Goal: Check status: Check status

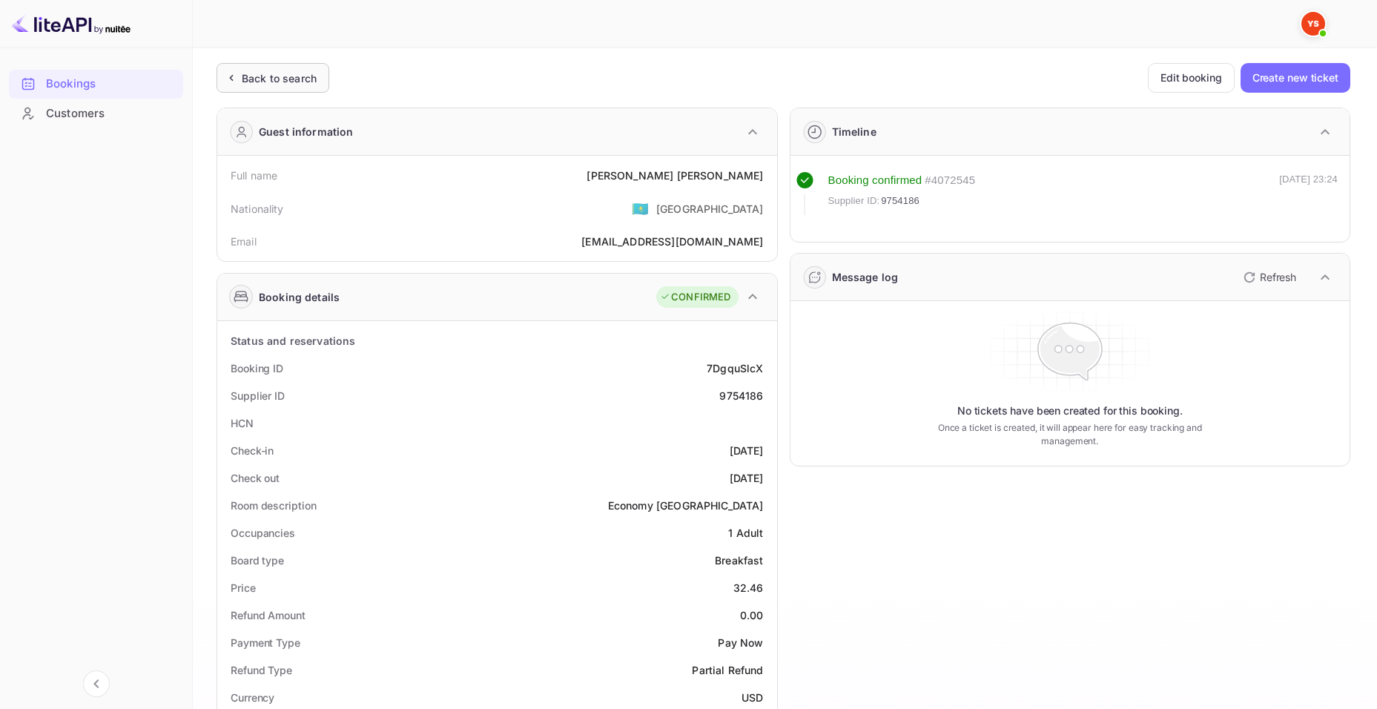
click at [264, 88] on div "Back to search" at bounding box center [273, 78] width 113 height 30
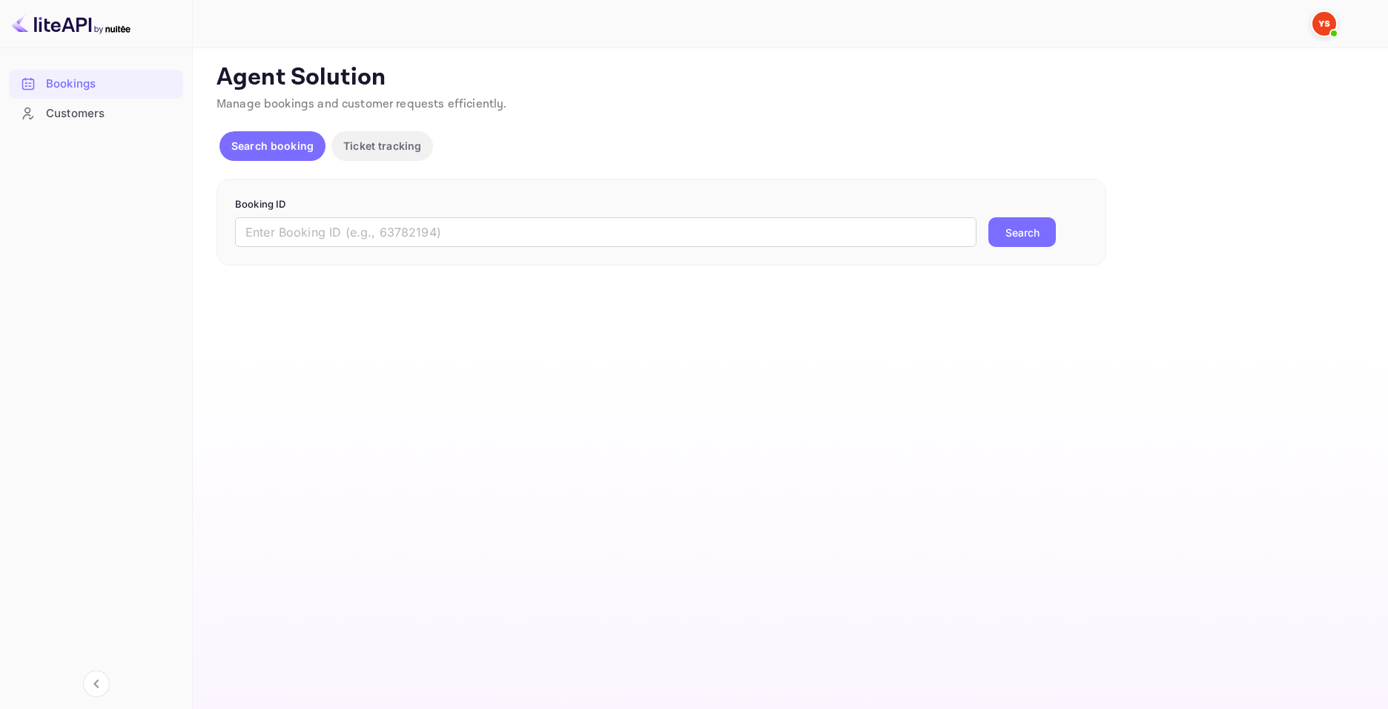
click at [441, 254] on div "Booking ID ​ Search" at bounding box center [662, 223] width 890 height 88
click at [441, 241] on input "text" at bounding box center [606, 232] width 742 height 30
paste input "9756757"
type input "9756757"
click at [1021, 237] on button "Search" at bounding box center [1022, 232] width 67 height 30
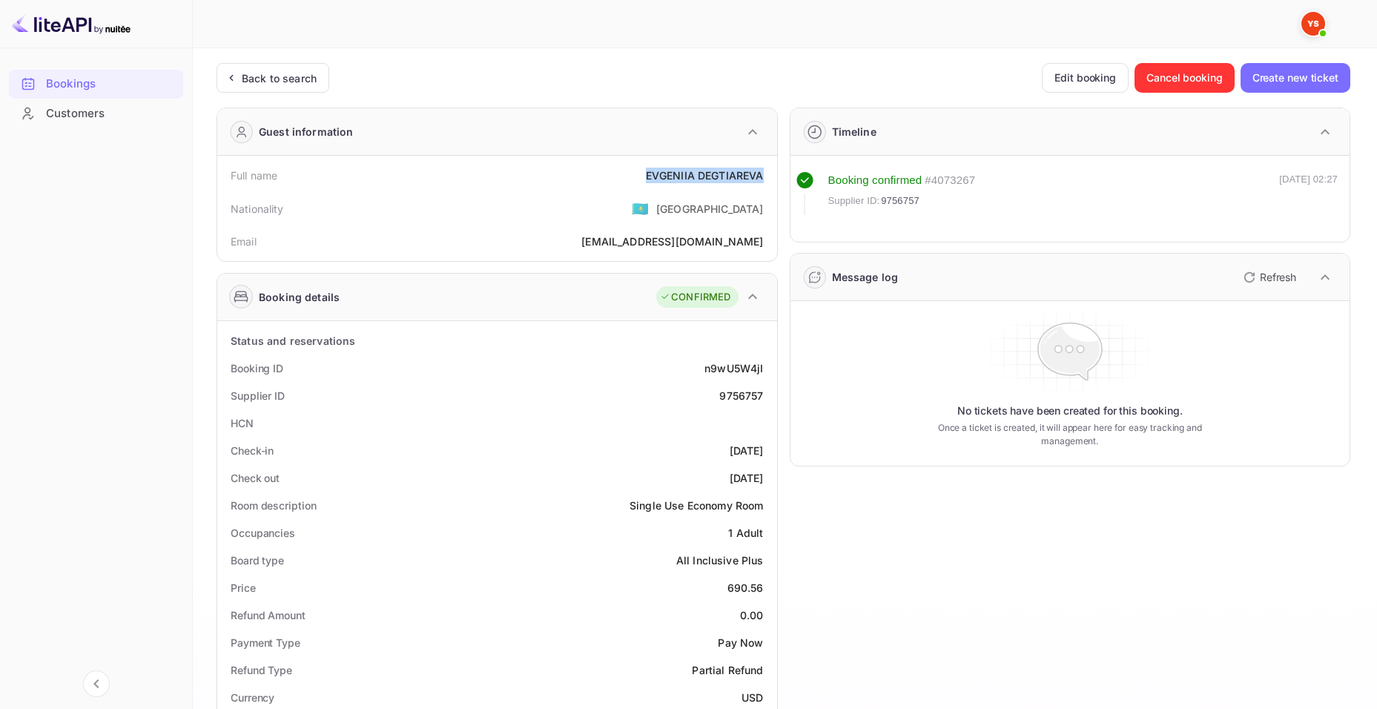
drag, startPoint x: 648, startPoint y: 171, endPoint x: 771, endPoint y: 178, distance: 122.6
click at [771, 178] on div "Full name [PERSON_NAME]" at bounding box center [497, 175] width 548 height 27
copy div "EVGENIIA DEGTIAREVA"
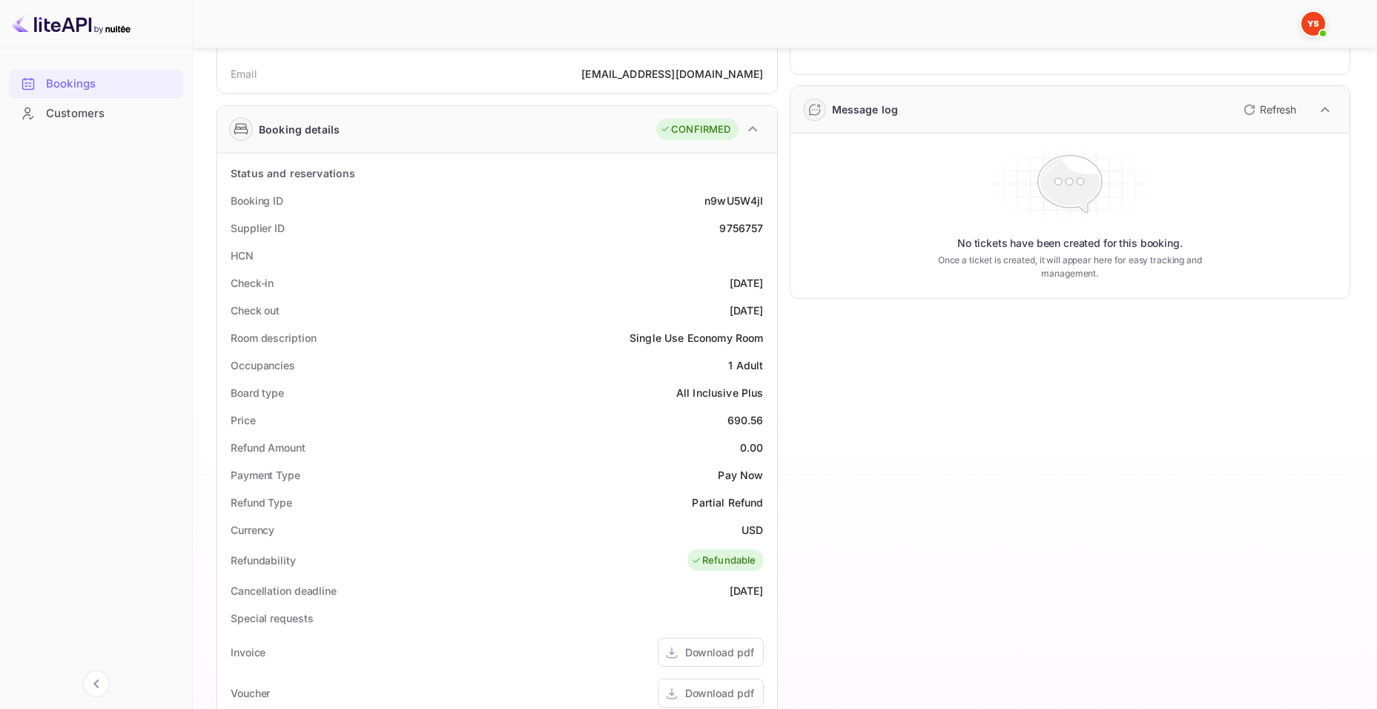
scroll to position [223, 0]
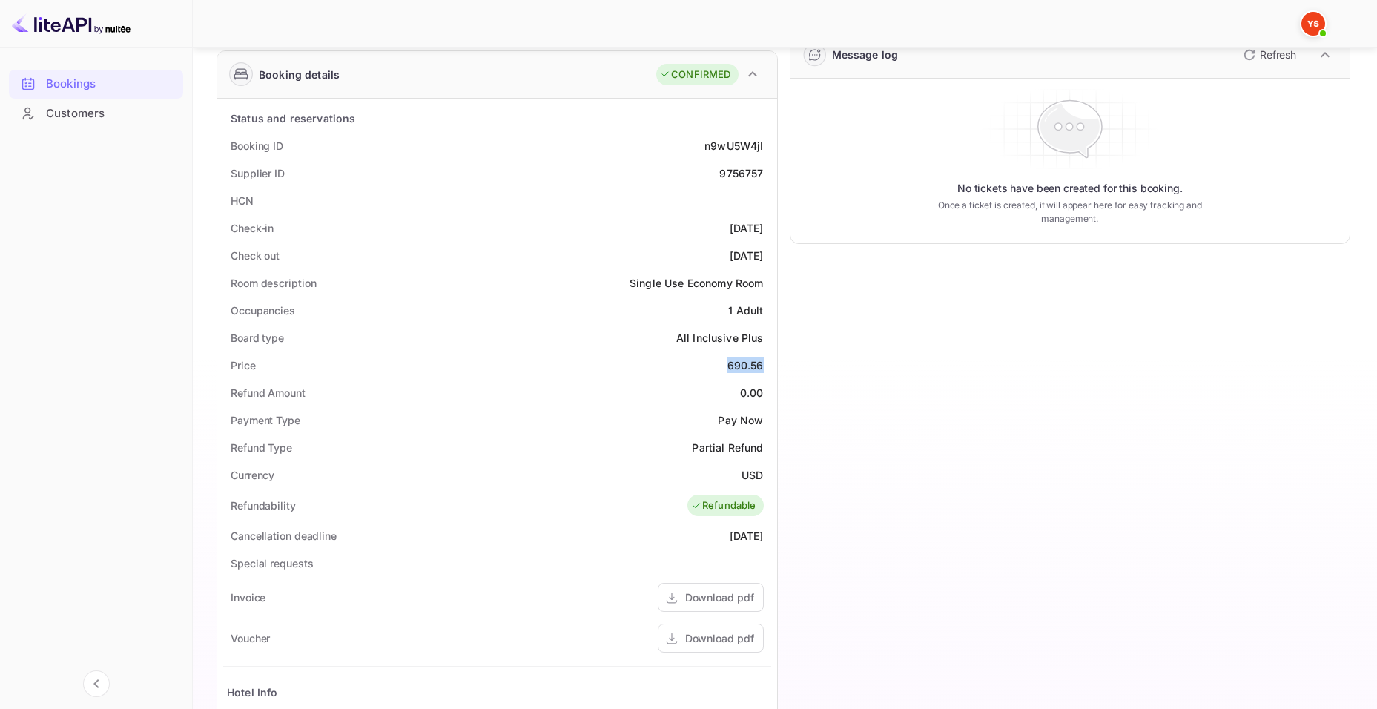
drag, startPoint x: 718, startPoint y: 360, endPoint x: 765, endPoint y: 363, distance: 46.8
click at [765, 363] on div "Price 690.56" at bounding box center [497, 365] width 548 height 27
copy div "690.56"
drag, startPoint x: 735, startPoint y: 470, endPoint x: 765, endPoint y: 475, distance: 30.1
click at [765, 475] on div "Currency USD" at bounding box center [497, 474] width 548 height 27
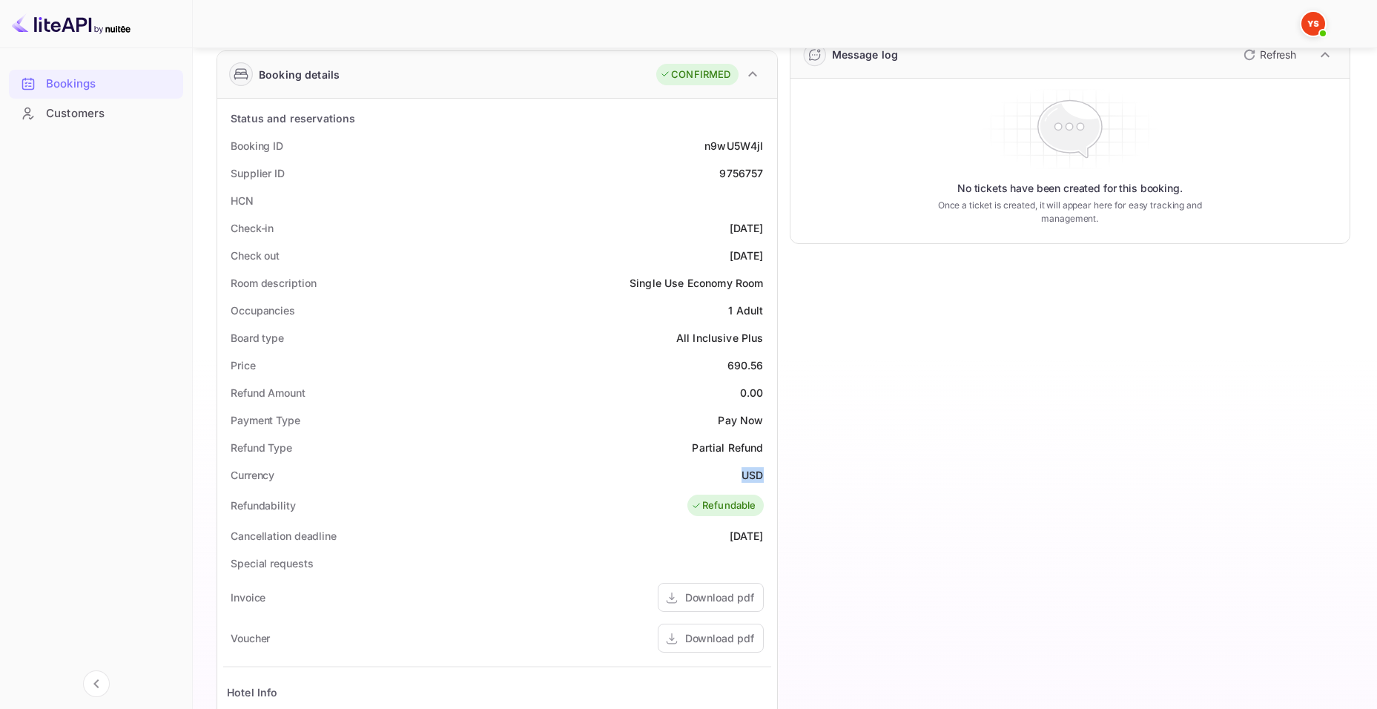
copy div "USD"
